Goal: Task Accomplishment & Management: Manage account settings

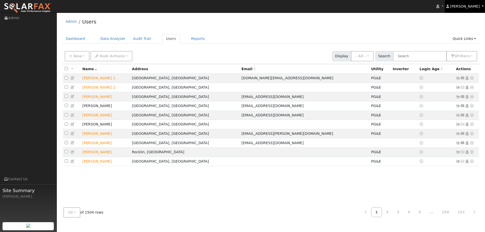
click at [471, 8] on span "[PERSON_NAME]" at bounding box center [466, 6] width 30 height 4
click at [467, 61] on link "Log Out" at bounding box center [464, 61] width 41 height 7
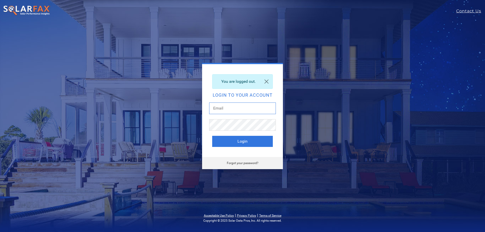
click at [224, 111] on input "text" at bounding box center [242, 109] width 67 height 12
type input "lilliana.cruz@ambrosesolar.com"
click at [212, 136] on button "Login" at bounding box center [242, 141] width 61 height 11
